Goal: Information Seeking & Learning: Learn about a topic

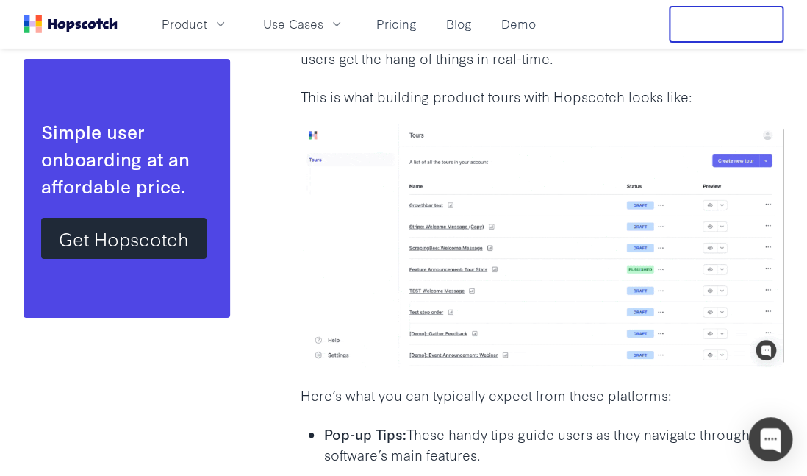
scroll to position [1462, 0]
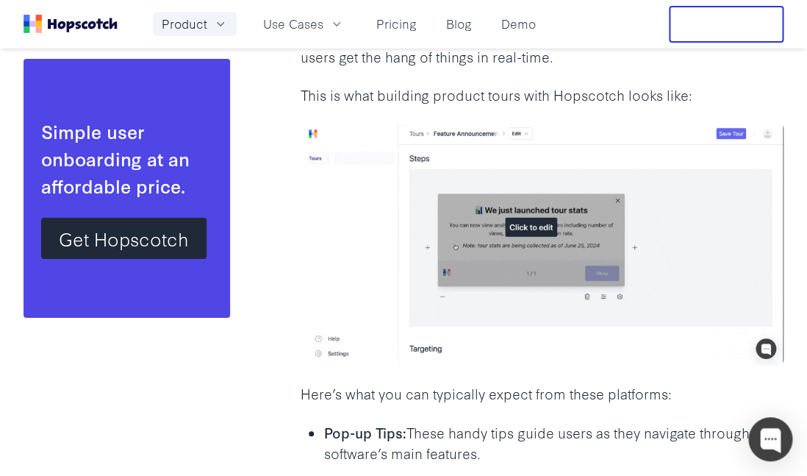
click at [207, 24] on button "Product" at bounding box center [195, 24] width 84 height 24
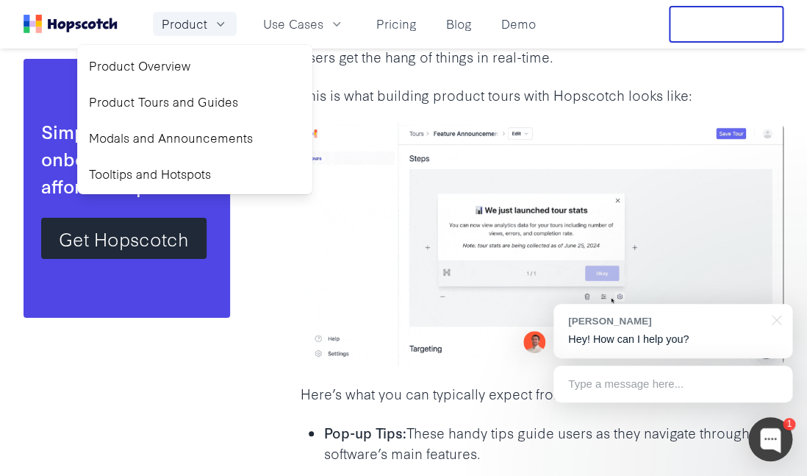
click at [207, 24] on button "Product" at bounding box center [195, 24] width 84 height 24
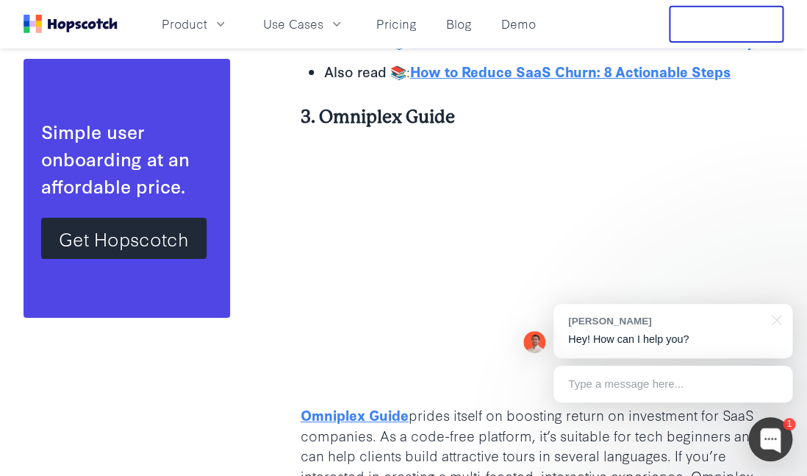
scroll to position [4661, 0]
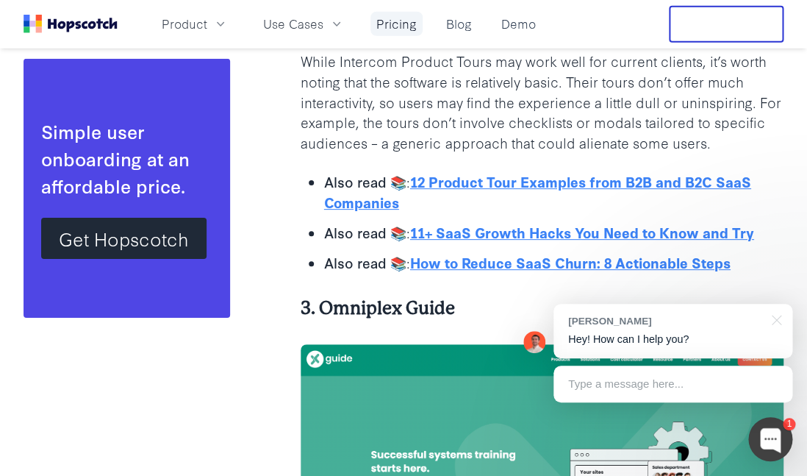
click at [403, 19] on link "Pricing" at bounding box center [397, 24] width 52 height 24
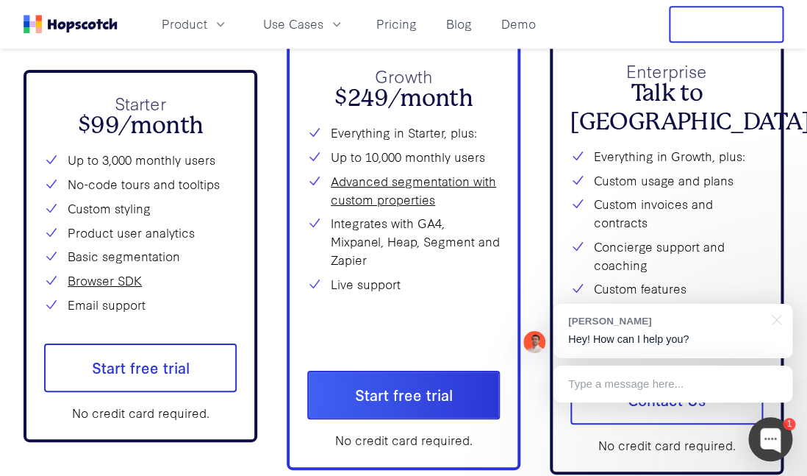
scroll to position [5398, 0]
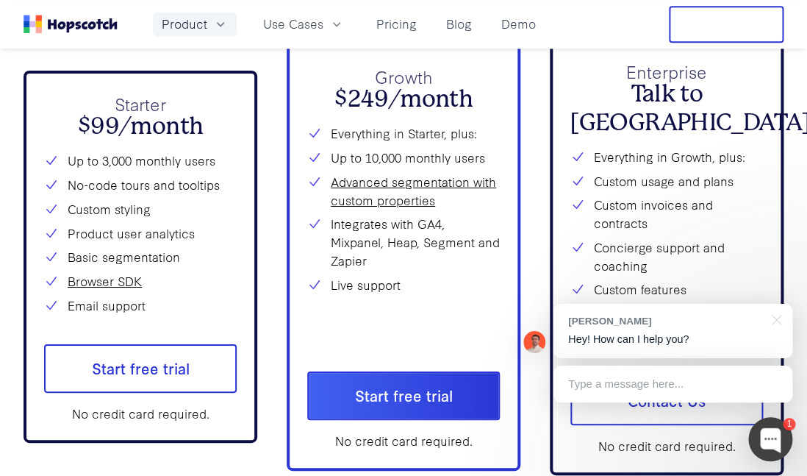
click at [208, 18] on button "Product" at bounding box center [195, 24] width 84 height 24
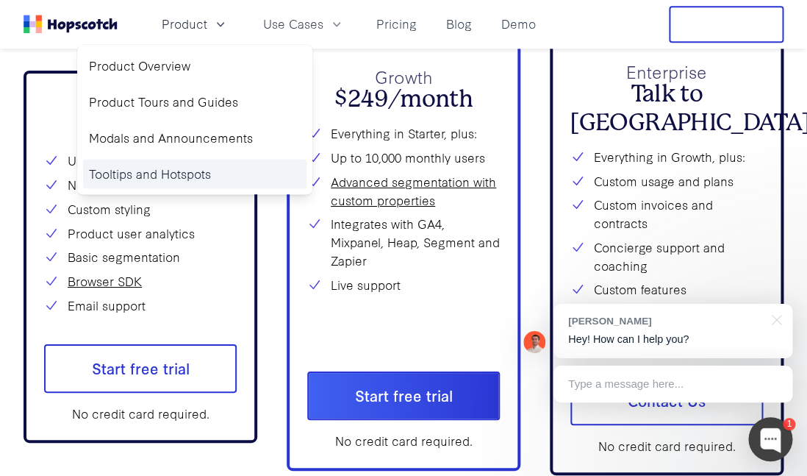
click at [196, 163] on link "Tooltips and Hotspots" at bounding box center [195, 174] width 224 height 30
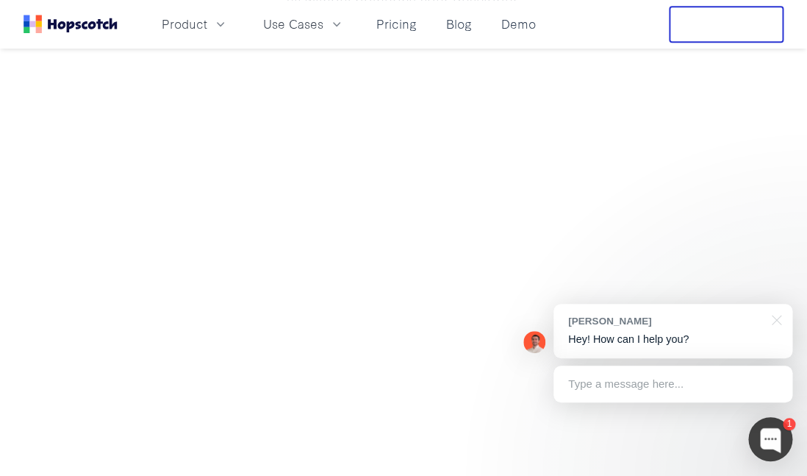
scroll to position [1920, 0]
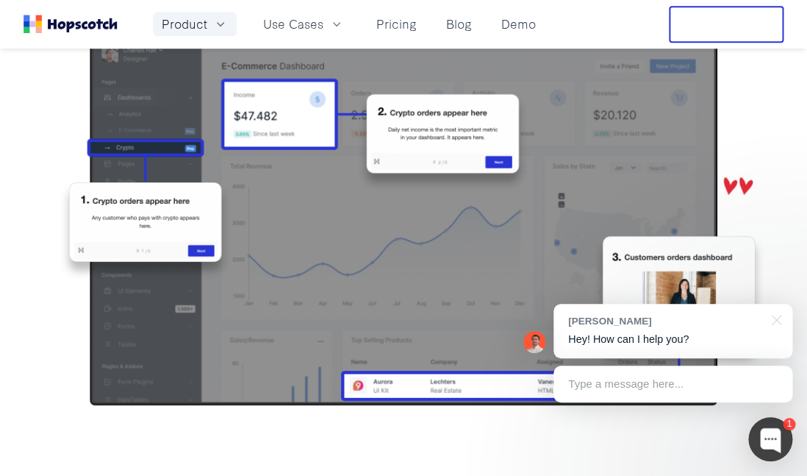
click at [201, 36] on button "Product" at bounding box center [195, 24] width 84 height 24
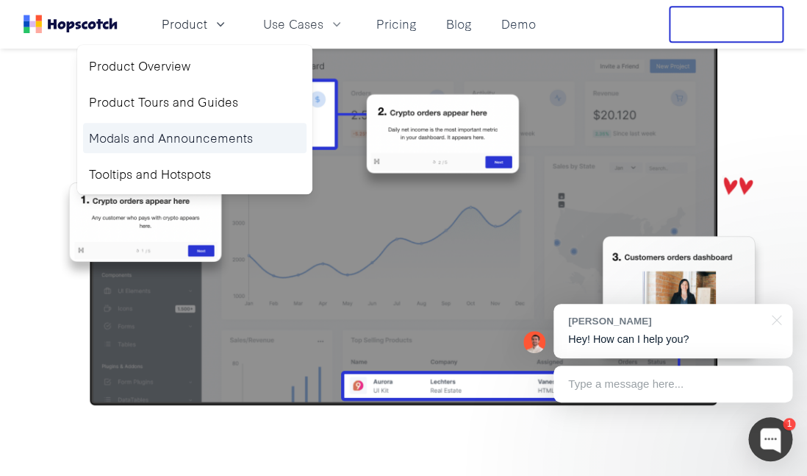
click at [207, 128] on link "Modals and Announcements" at bounding box center [195, 138] width 224 height 30
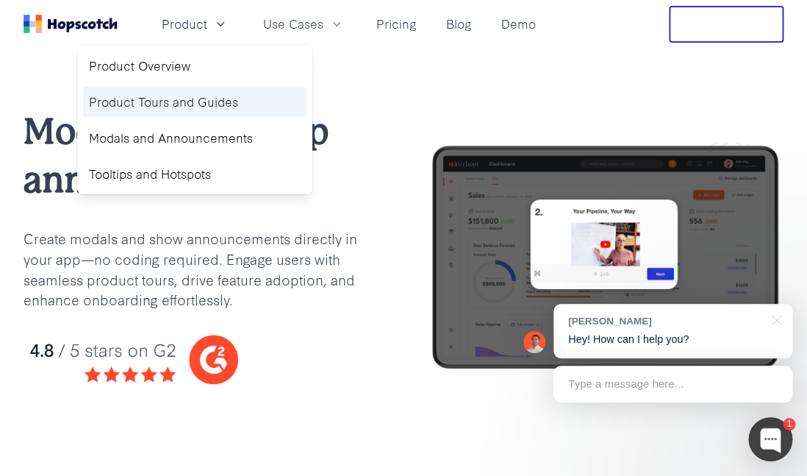
click at [243, 113] on link "Product Tours and Guides" at bounding box center [195, 102] width 224 height 30
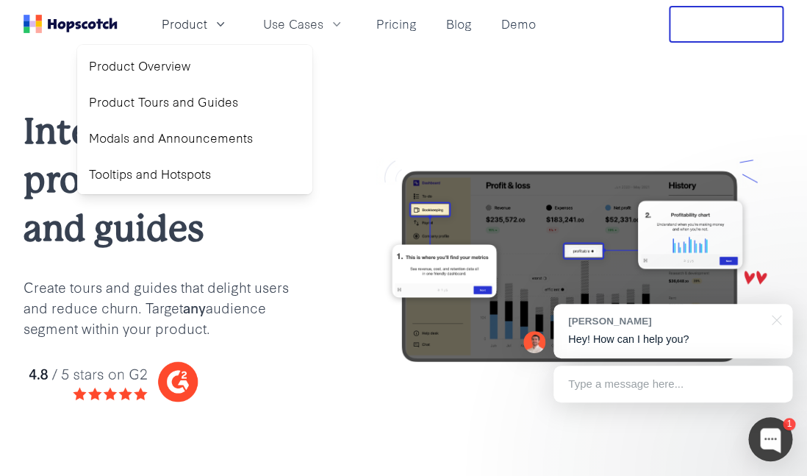
click at [224, 83] on div "Product Overview Product Tours and Guides Modals and Announcements Tooltips and…" at bounding box center [194, 119] width 235 height 149
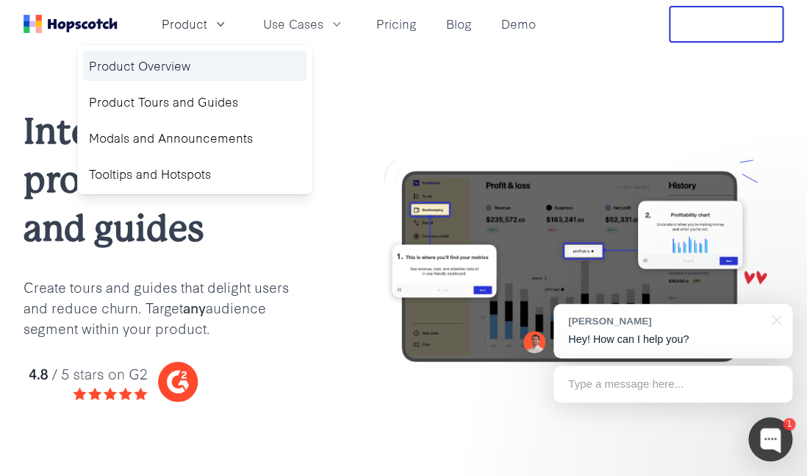
click at [224, 78] on link "Product Overview" at bounding box center [195, 66] width 224 height 30
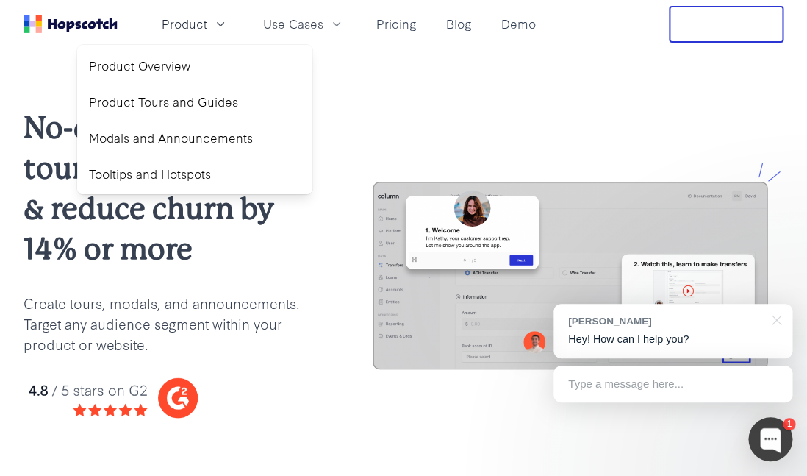
click at [256, 269] on h2 "No-code product tours: educate users & reduce churn by 14% or more" at bounding box center [169, 188] width 290 height 162
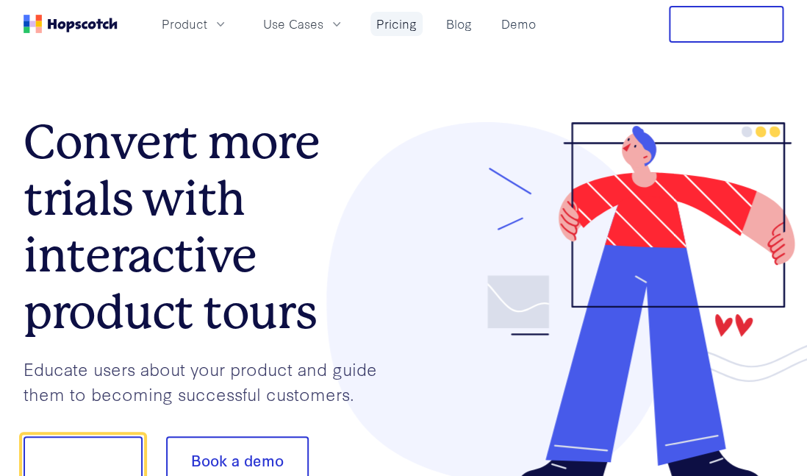
click at [395, 24] on link "Pricing" at bounding box center [397, 24] width 52 height 24
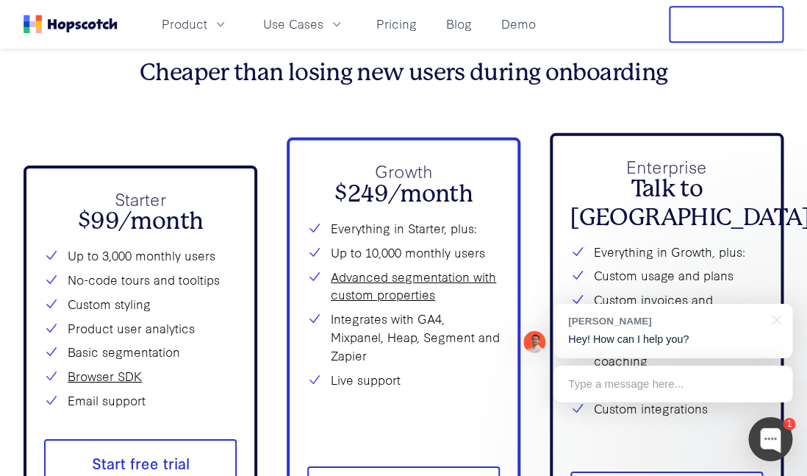
scroll to position [5292, 0]
